Goal: Download file/media

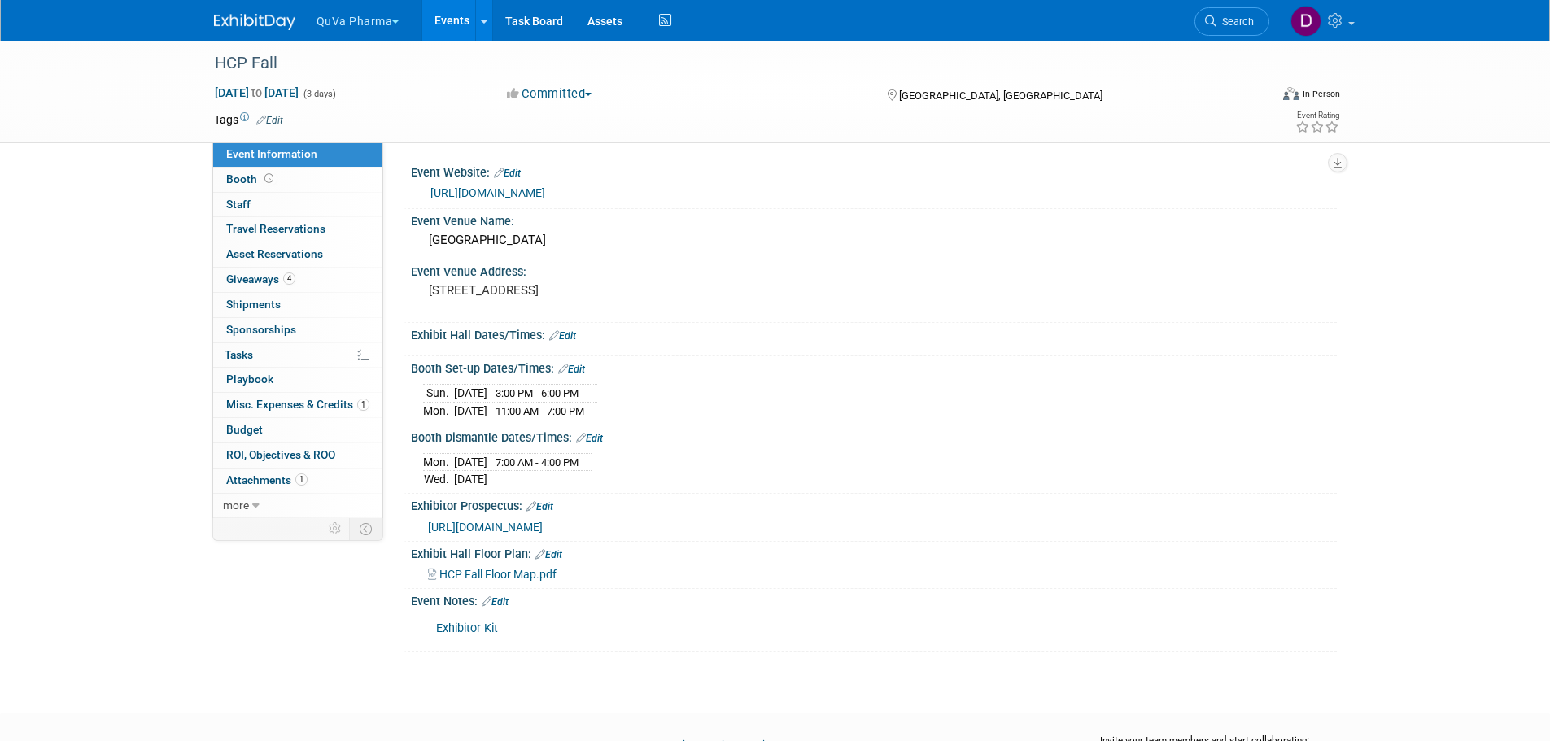
click at [369, 14] on button "QuVa Pharma" at bounding box center [367, 18] width 105 height 36
click at [375, 95] on link "QuVa Pharma" at bounding box center [374, 97] width 116 height 23
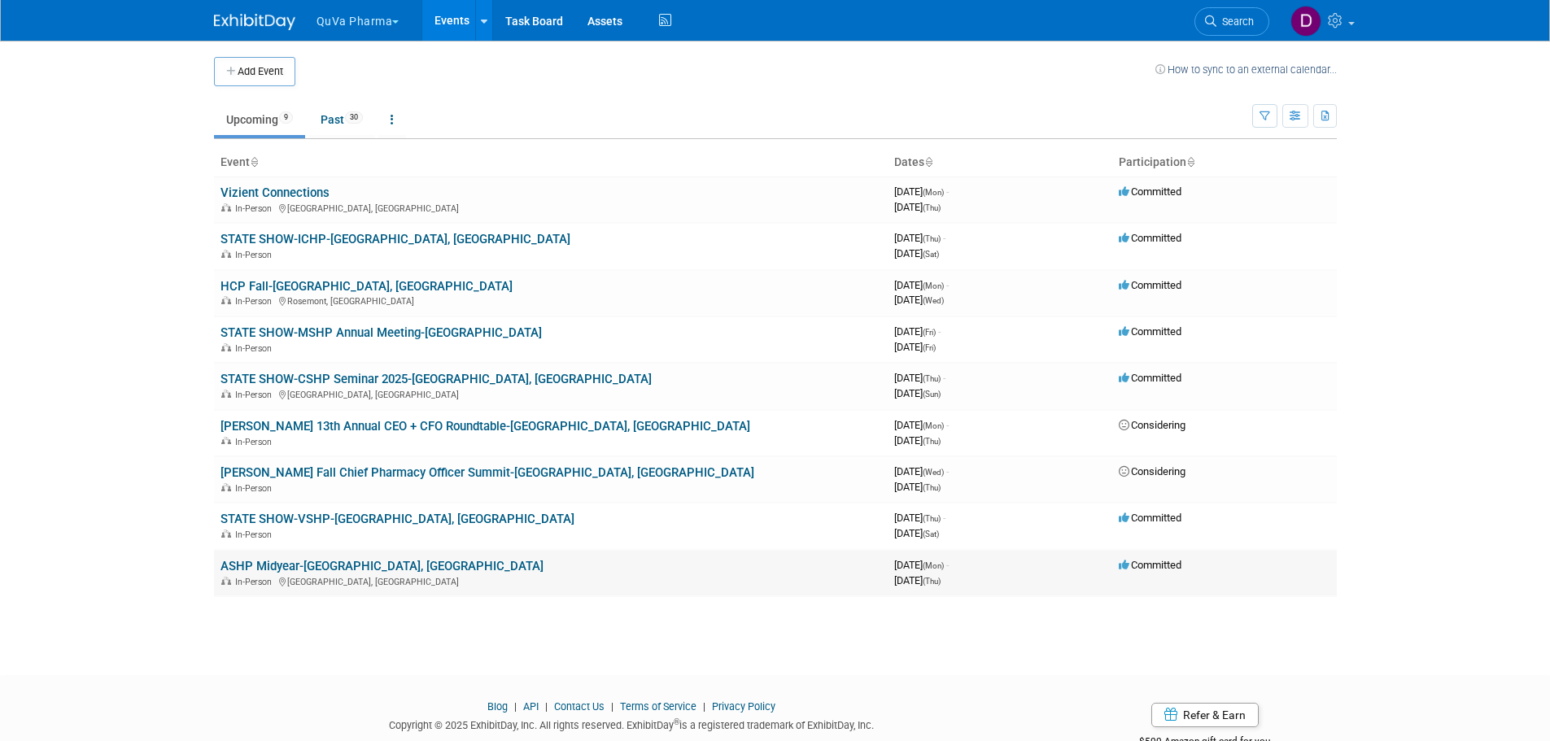
click at [311, 563] on link "ASHP Midyear-[GEOGRAPHIC_DATA], [GEOGRAPHIC_DATA]" at bounding box center [382, 566] width 323 height 15
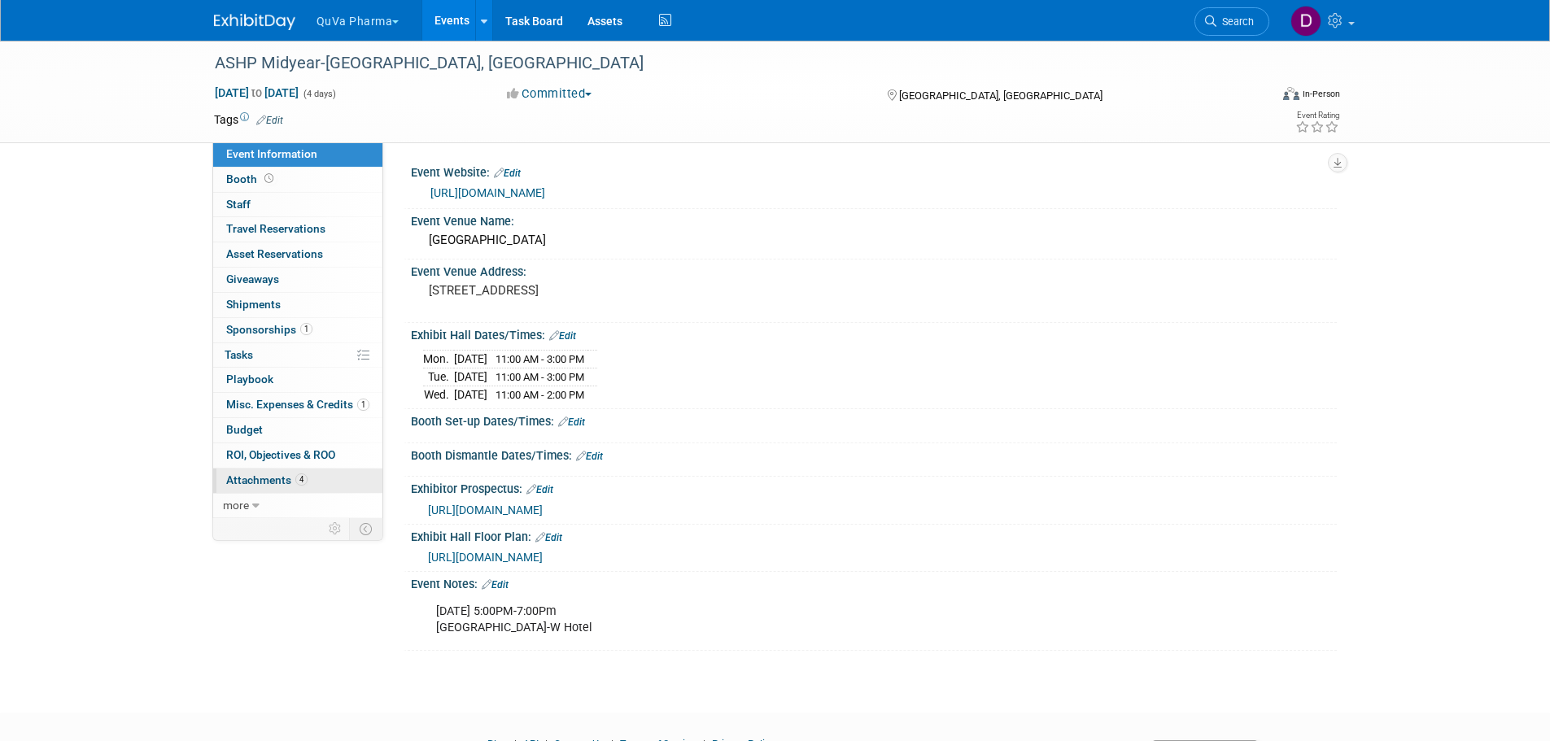
click at [276, 480] on span "Attachments 4" at bounding box center [266, 480] width 81 height 13
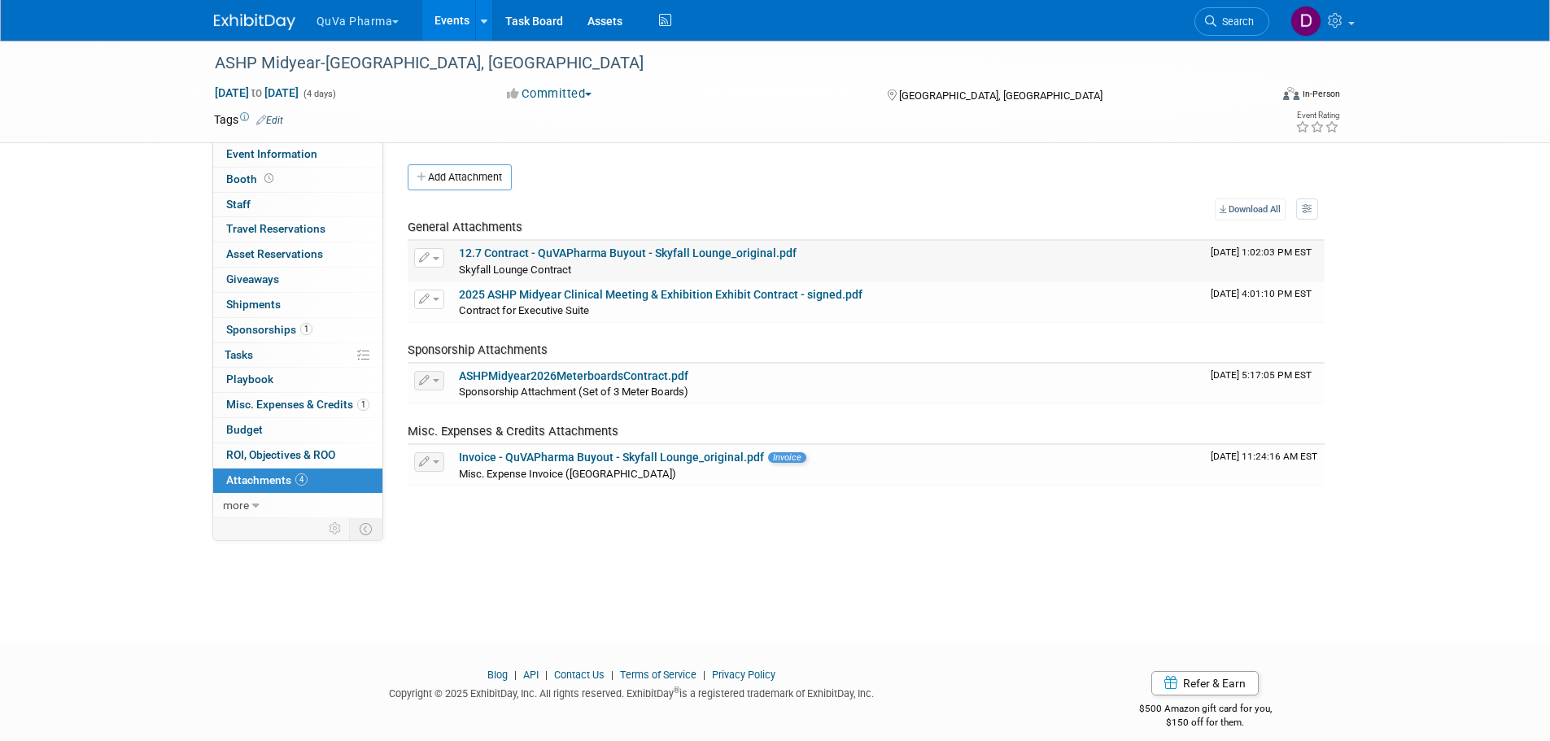
click at [527, 251] on link "12.7 Contract - QuVAPharma Buyout - Skyfall Lounge_original.pdf" at bounding box center [628, 253] width 338 height 13
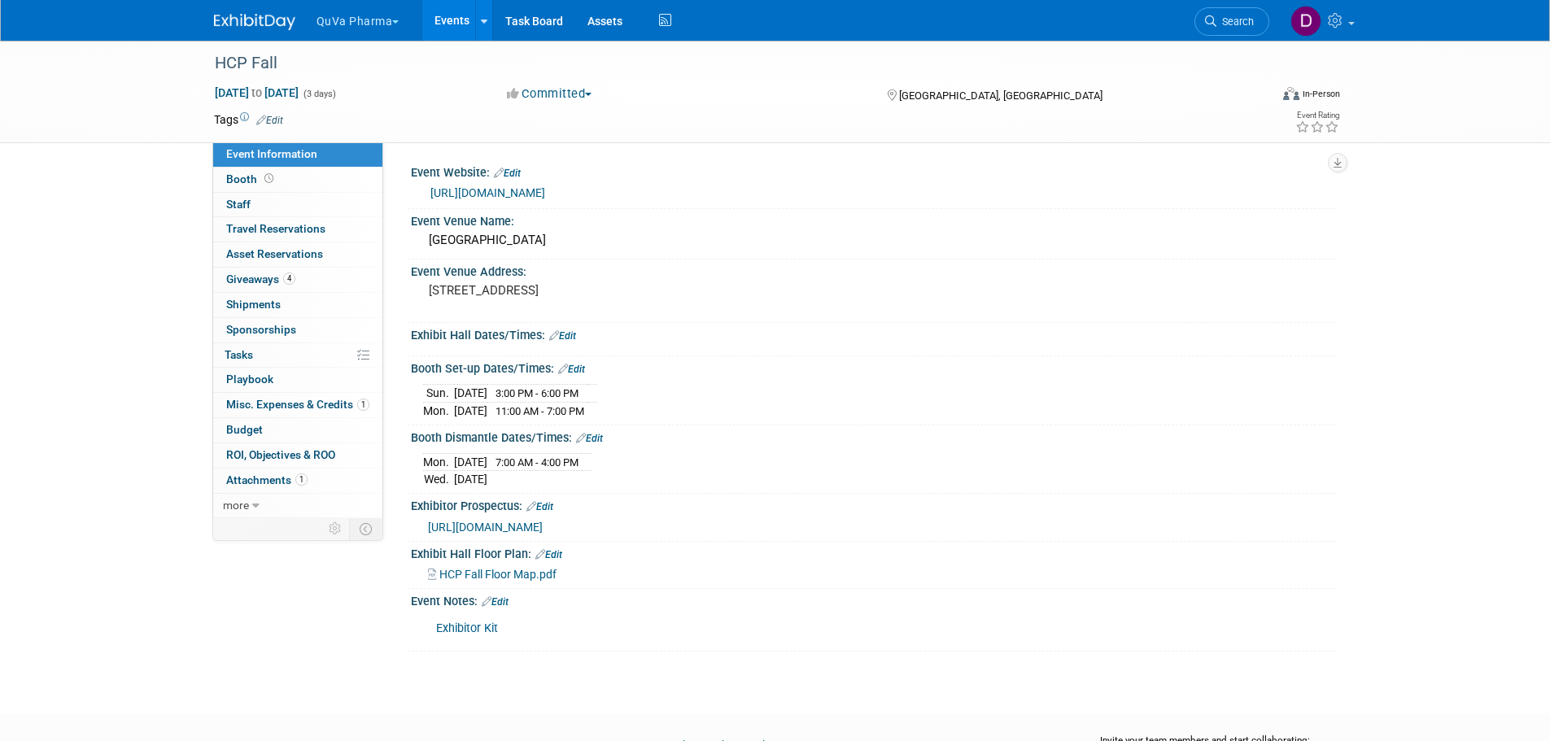
click at [357, 20] on button "QuVa Pharma" at bounding box center [367, 18] width 105 height 36
click at [363, 87] on link "QuVa Pharma" at bounding box center [374, 97] width 116 height 23
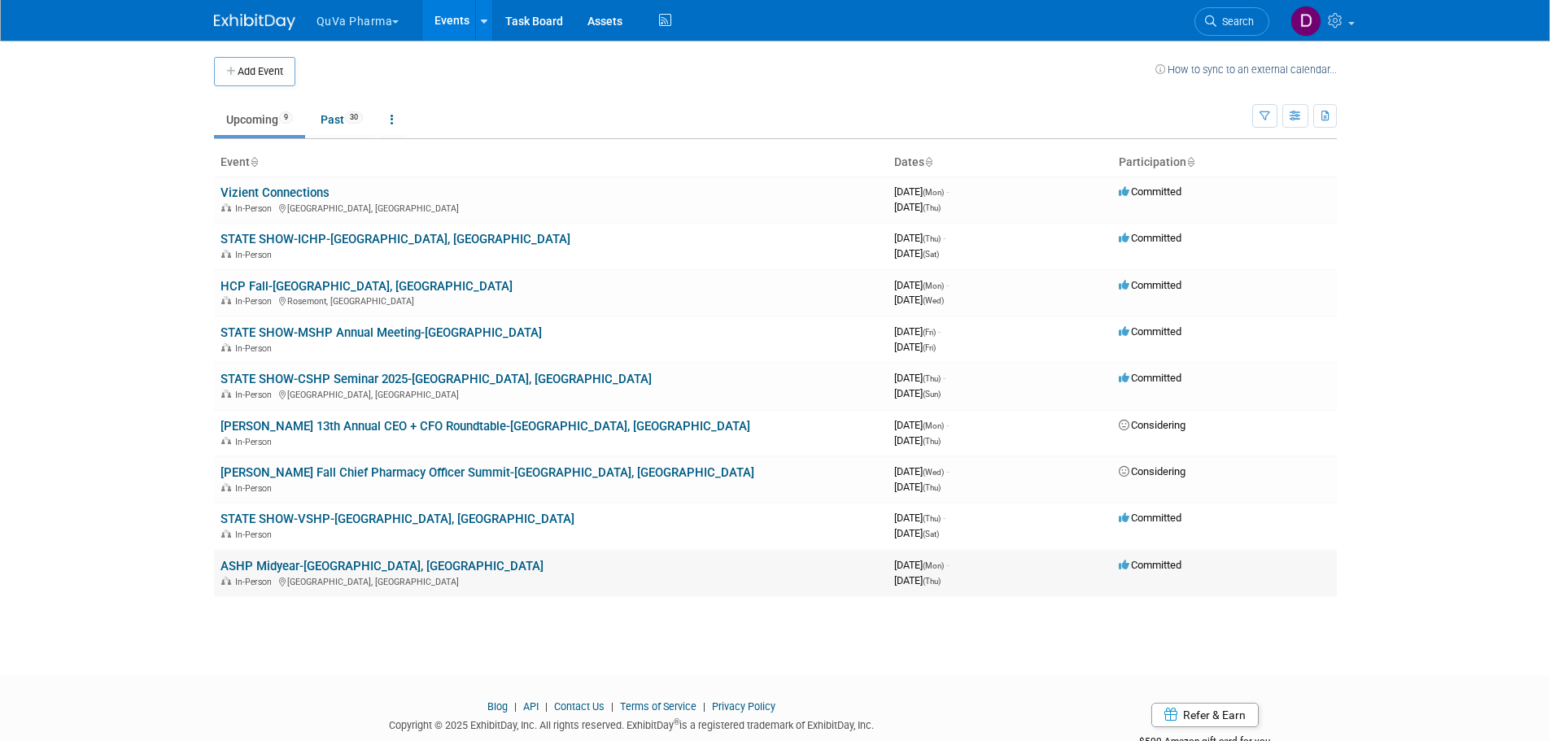
click at [308, 566] on link "ASHP Midyear-[GEOGRAPHIC_DATA], [GEOGRAPHIC_DATA]" at bounding box center [382, 566] width 323 height 15
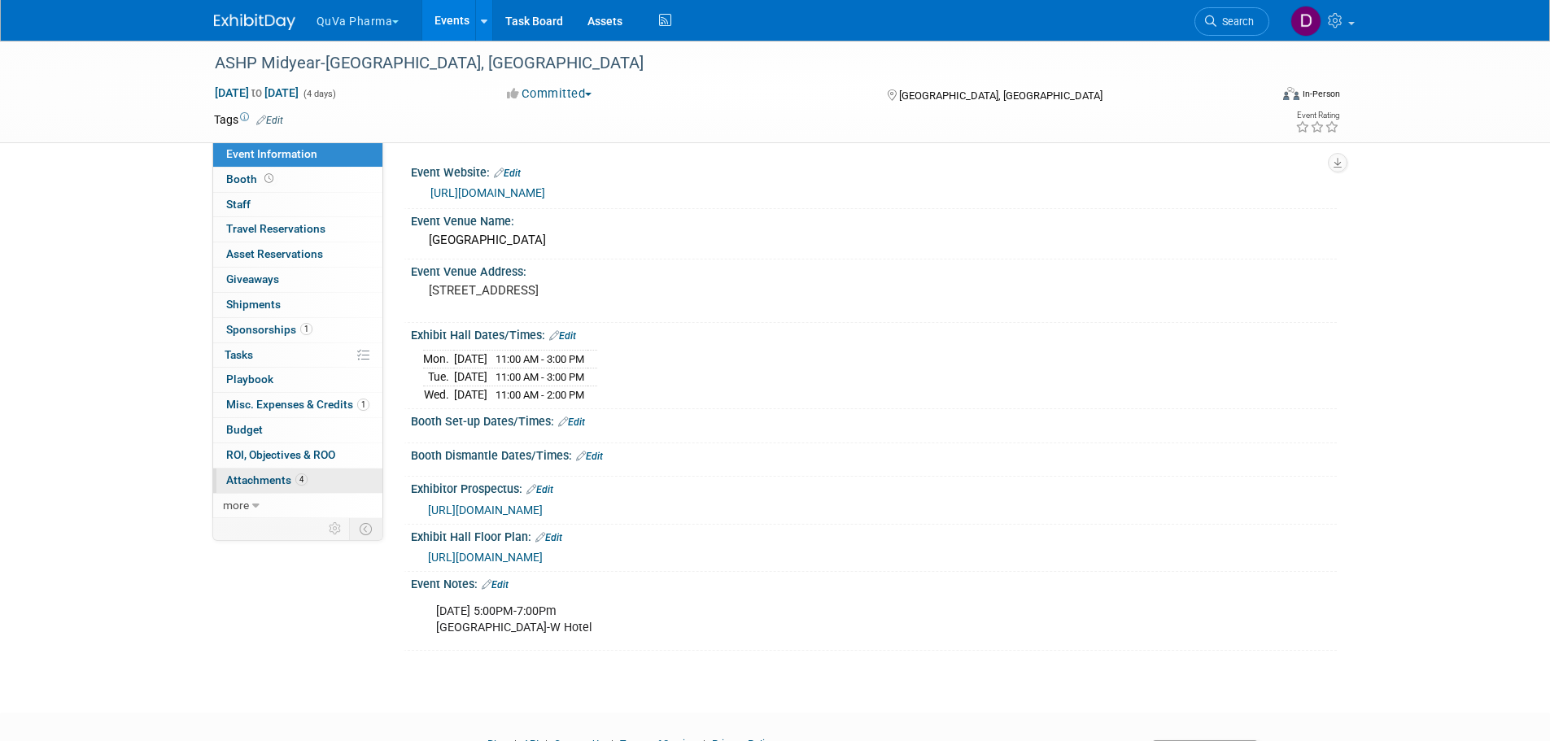
click at [263, 479] on span "Attachments 4" at bounding box center [266, 480] width 81 height 13
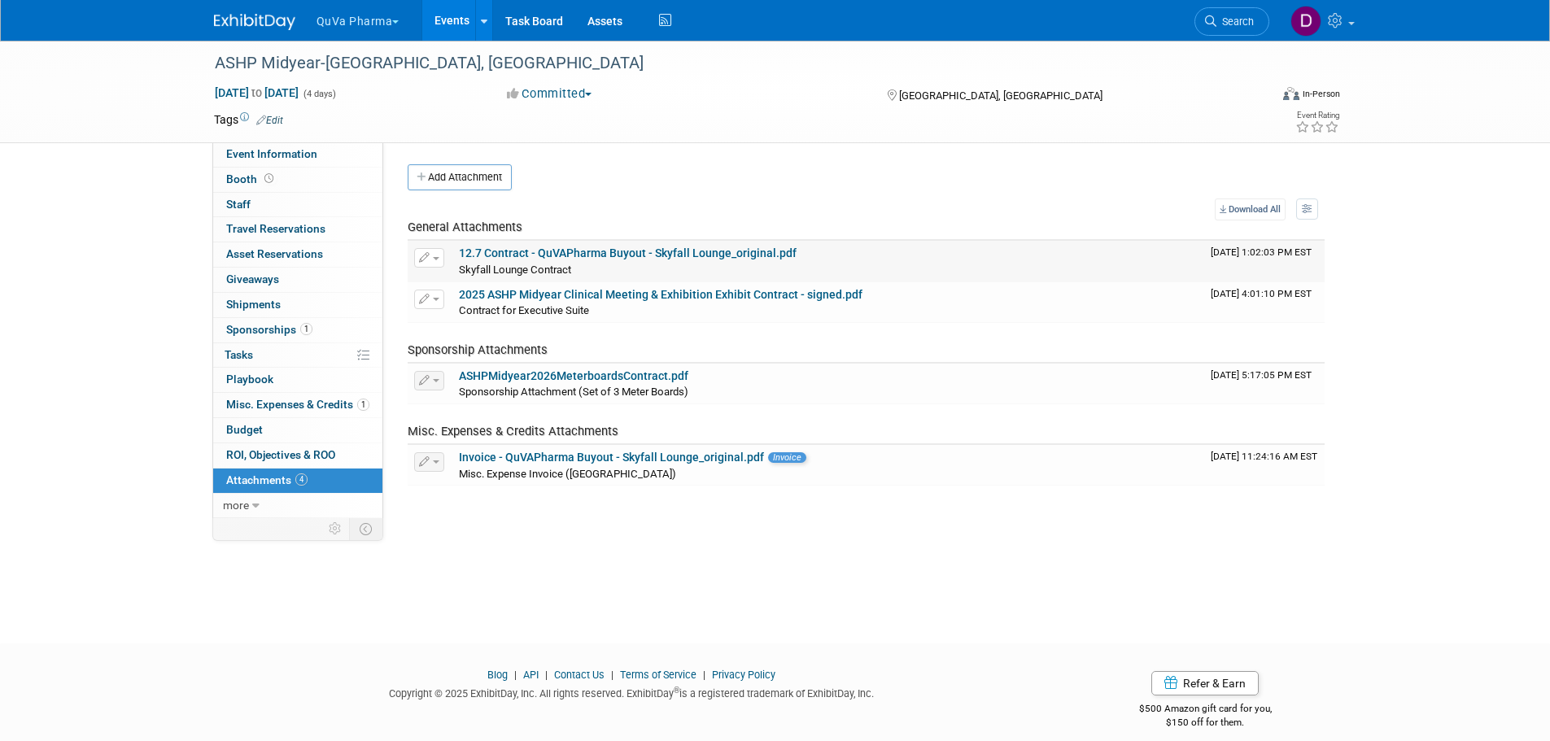
click at [522, 254] on link "12.7 Contract - QuVAPharma Buyout - Skyfall Lounge_original.pdf" at bounding box center [628, 253] width 338 height 13
